Goal: Find contact information: Find contact information

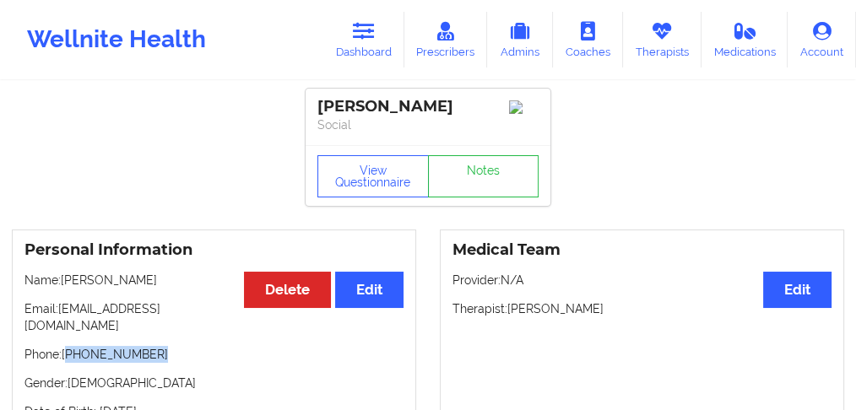
click at [68, 361] on p "Phone: [PHONE_NUMBER]" at bounding box center [213, 354] width 379 height 17
click at [382, 40] on link "Dashboard" at bounding box center [363, 40] width 81 height 56
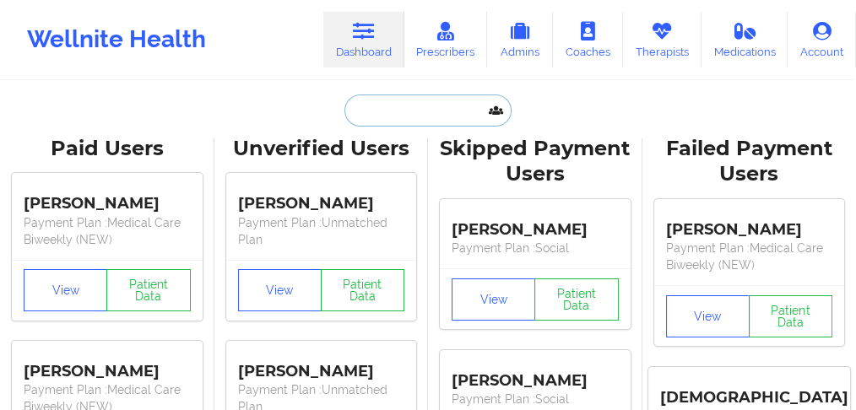
click at [396, 120] on input "text" at bounding box center [428, 111] width 167 height 32
paste input "[PERSON_NAME]"
type input "[PERSON_NAME]"
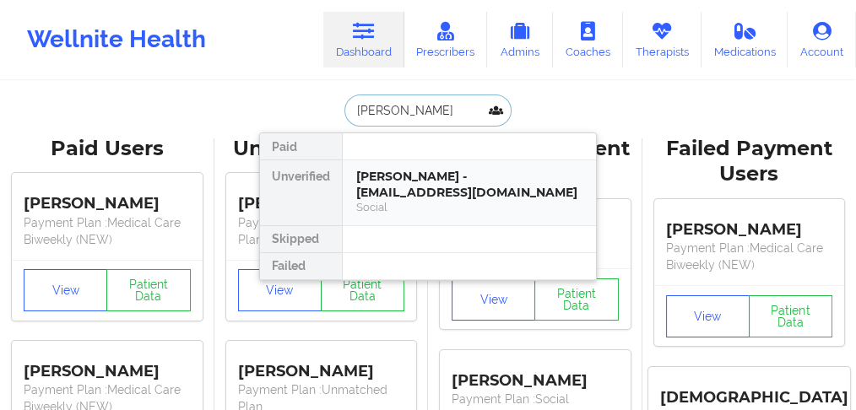
click at [399, 200] on div "Social" at bounding box center [469, 207] width 226 height 14
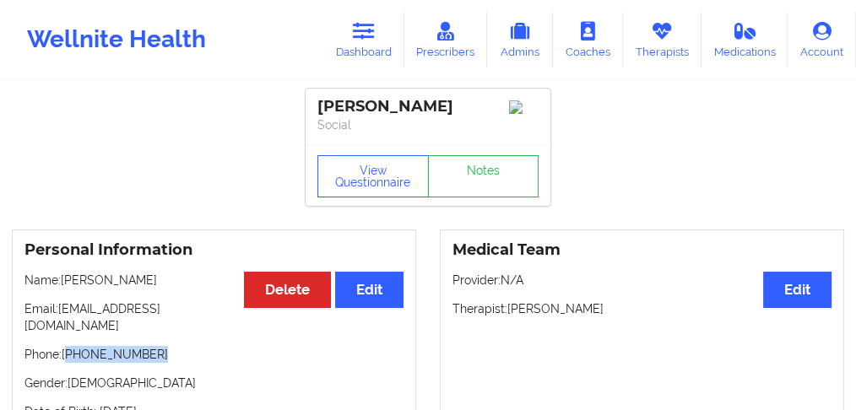
drag, startPoint x: 157, startPoint y: 350, endPoint x: 91, endPoint y: 334, distance: 67.8
click at [68, 346] on p "Phone: [PHONE_NUMBER]" at bounding box center [213, 354] width 379 height 17
copy p "[PHONE_NUMBER]"
click at [364, 35] on icon at bounding box center [364, 31] width 22 height 19
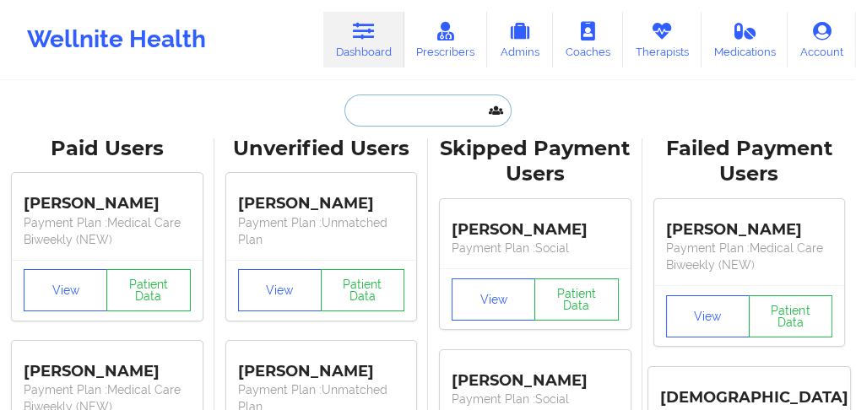
click at [389, 111] on input "text" at bounding box center [428, 111] width 167 height 32
paste input "[PERSON_NAME]"
type input "[PERSON_NAME]"
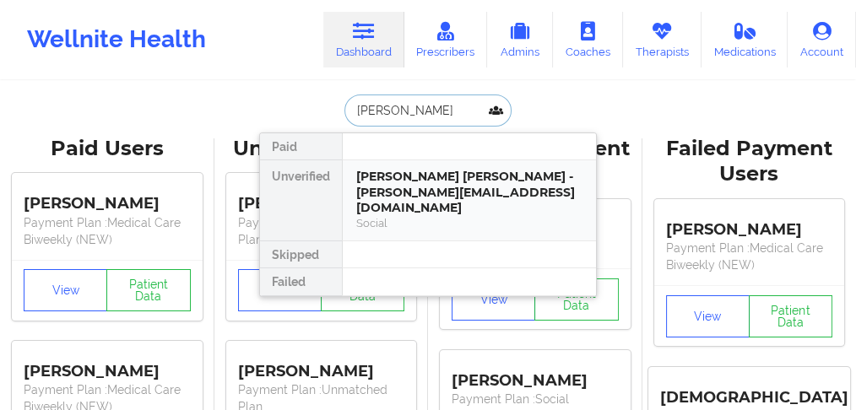
click at [380, 195] on div "[PERSON_NAME] [PERSON_NAME] - [PERSON_NAME][EMAIL_ADDRESS][DOMAIN_NAME]" at bounding box center [469, 192] width 226 height 47
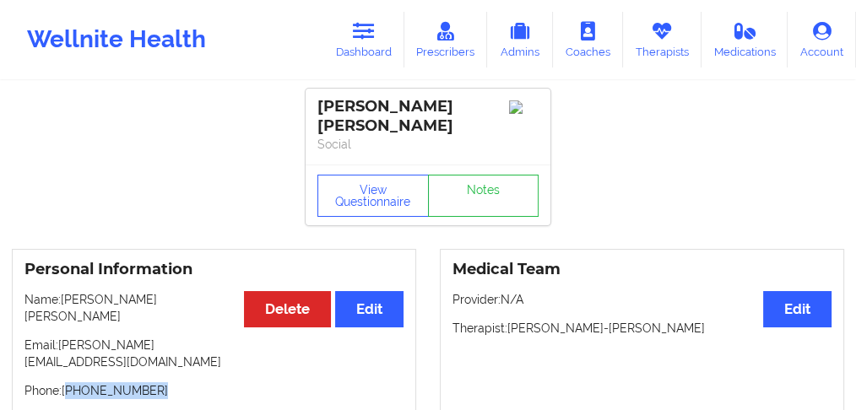
drag, startPoint x: 157, startPoint y: 358, endPoint x: 68, endPoint y: 349, distance: 90.0
click at [68, 349] on div "Personal Information Edit Delete Name: [PERSON_NAME] [PERSON_NAME] Email: [PERS…" at bounding box center [214, 373] width 404 height 249
copy p "[PHONE_NUMBER]"
click at [149, 291] on p "Name: [PERSON_NAME] [PERSON_NAME]" at bounding box center [213, 308] width 379 height 34
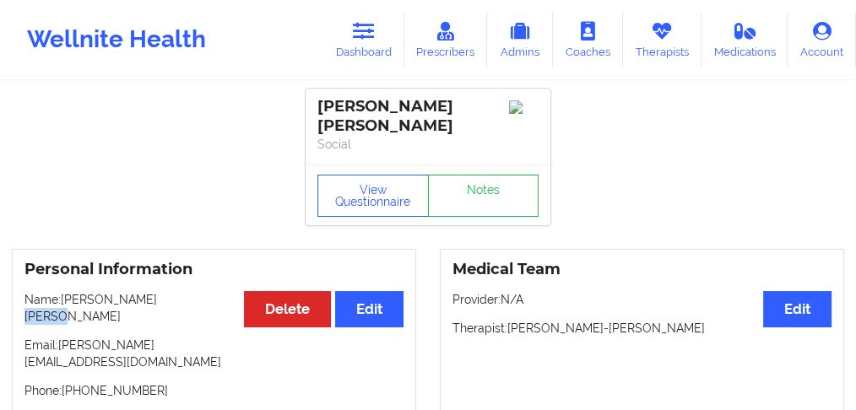
copy p "[PERSON_NAME]"
drag, startPoint x: 125, startPoint y: 359, endPoint x: 69, endPoint y: 358, distance: 55.7
click at [69, 382] on p "Phone: [PHONE_NUMBER]" at bounding box center [213, 390] width 379 height 17
copy p "[PHONE_NUMBER]"
